Goal: Task Accomplishment & Management: Manage account settings

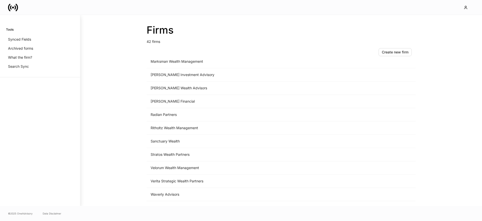
scroll to position [420, 0]
click at [172, 139] on td "Sanctuary Wealth" at bounding box center [239, 139] width 186 height 13
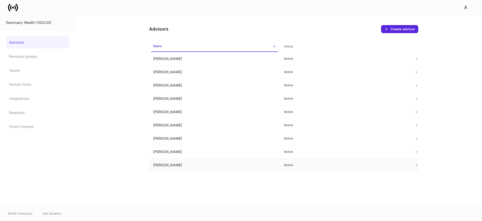
click at [174, 163] on td "[PERSON_NAME]" at bounding box center [214, 165] width 131 height 13
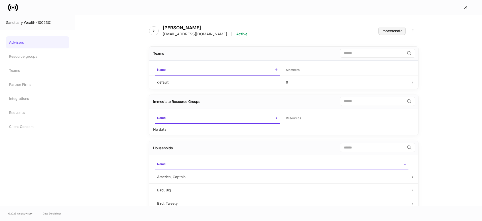
click at [389, 31] on div "Impersonate" at bounding box center [391, 31] width 21 height 4
click at [40, 41] on link "Advisors" at bounding box center [37, 42] width 63 height 12
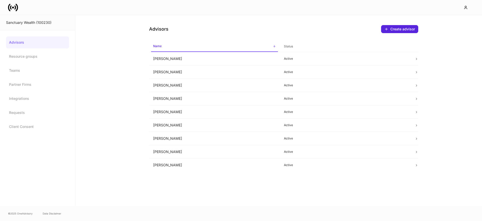
click at [17, 7] on icon at bounding box center [13, 8] width 10 height 10
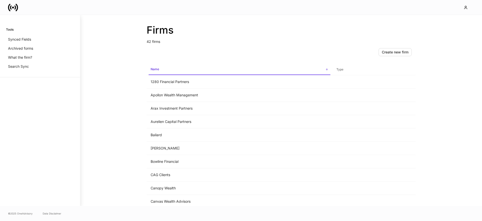
click at [18, 8] on link at bounding box center [15, 8] width 14 height 10
click at [466, 6] on icon "button" at bounding box center [465, 8] width 4 height 4
drag, startPoint x: 249, startPoint y: 87, endPoint x: 235, endPoint y: 107, distance: 24.6
click at [249, 87] on div at bounding box center [241, 110] width 482 height 221
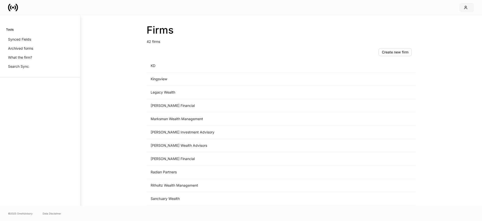
scroll to position [427, 0]
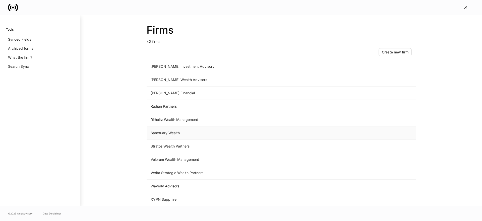
click at [166, 135] on td "Sanctuary Wealth" at bounding box center [239, 132] width 186 height 13
